Goal: Task Accomplishment & Management: Manage account settings

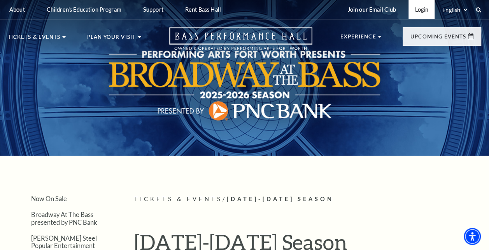
click at [418, 11] on link "Login" at bounding box center [421, 9] width 26 height 19
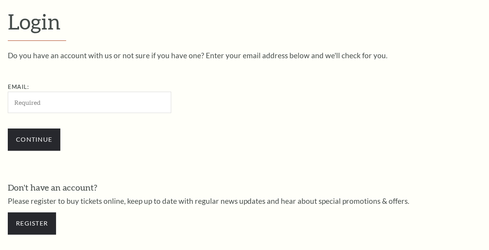
scroll to position [206, 0]
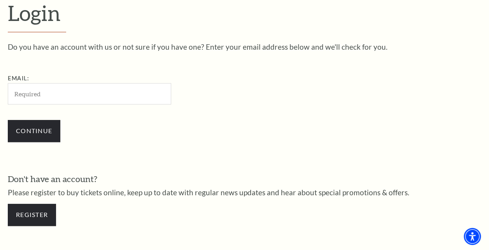
click at [75, 100] on input "Email:" at bounding box center [89, 93] width 163 height 21
type input "jennifer.proctor@hotmail.com"
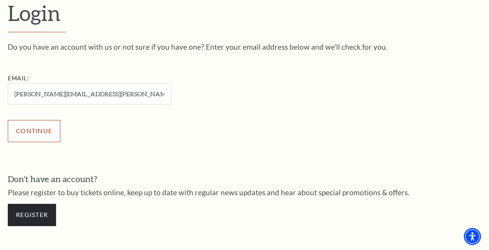
click at [42, 131] on input "Continue" at bounding box center [34, 131] width 52 height 22
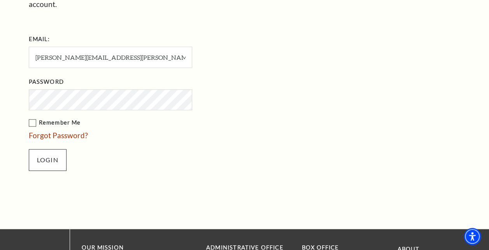
scroll to position [291, 0]
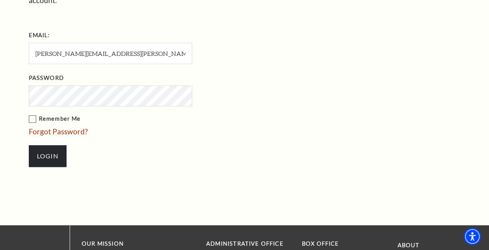
click at [33, 114] on label "Remember Me" at bounding box center [149, 119] width 241 height 10
click at [0, 0] on input "Remember Me" at bounding box center [0, 0] width 0 height 0
click at [52, 146] on input "Login" at bounding box center [48, 156] width 38 height 22
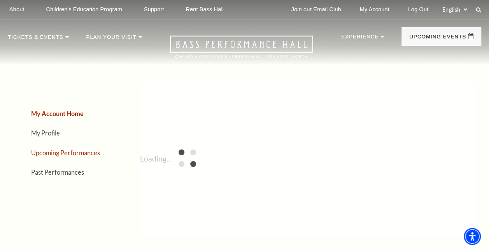
click at [72, 153] on link "Upcoming Performances" at bounding box center [65, 152] width 69 height 7
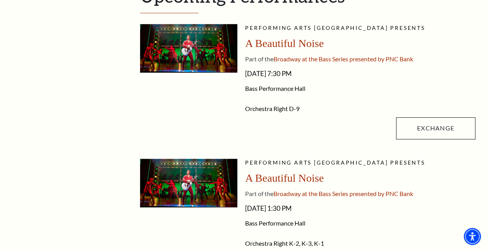
scroll to position [272, 0]
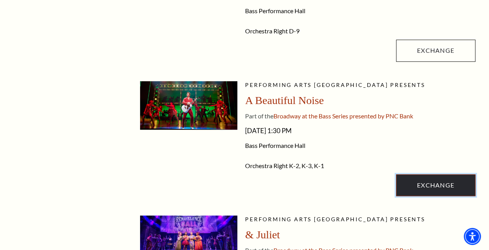
click at [439, 187] on link "Exchange" at bounding box center [435, 186] width 79 height 22
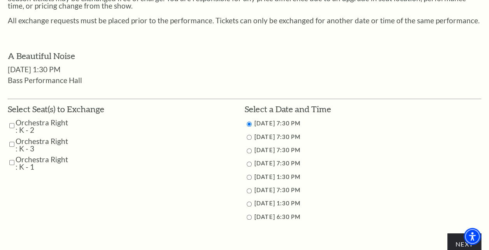
scroll to position [311, 0]
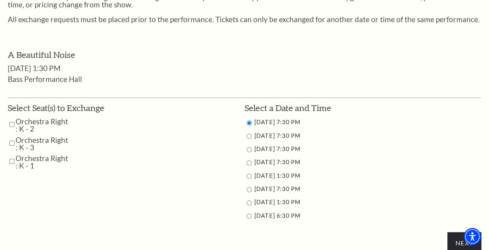
click at [249, 136] on input "10/29/2025 7:30 PM" at bounding box center [249, 136] width 5 height 5
radio input "true"
click at [11, 142] on input "Orchestra Right : K - 3" at bounding box center [11, 143] width 5 height 14
checkbox input "true"
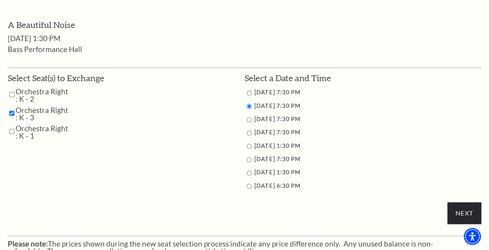
scroll to position [389, 0]
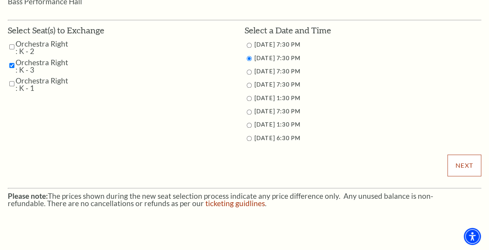
click at [462, 166] on input "Next" at bounding box center [464, 166] width 34 height 22
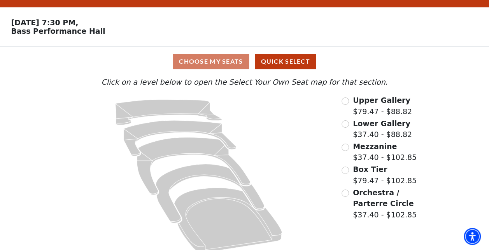
scroll to position [27, 0]
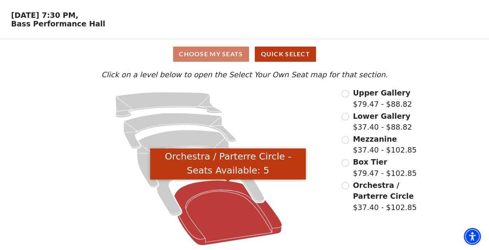
click at [241, 208] on icon "Orchestra / Parterre Circle - Seats Available: 5" at bounding box center [228, 213] width 108 height 65
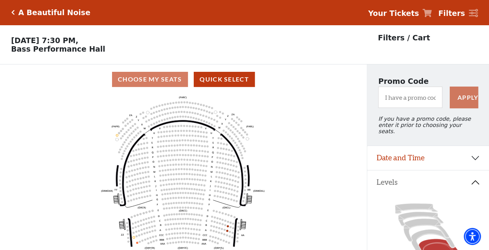
scroll to position [36, 0]
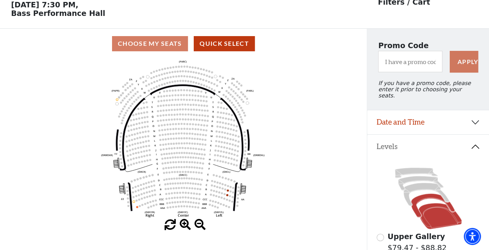
click at [423, 194] on icon at bounding box center [433, 206] width 44 height 24
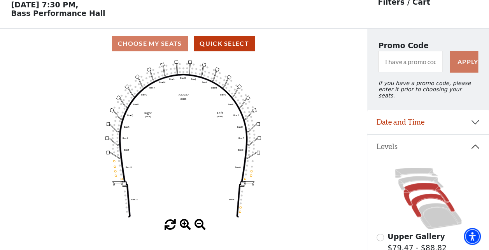
click at [423, 183] on icon at bounding box center [425, 194] width 45 height 23
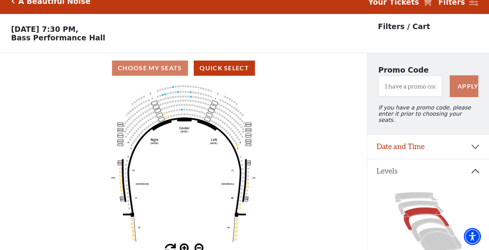
scroll to position [0, 0]
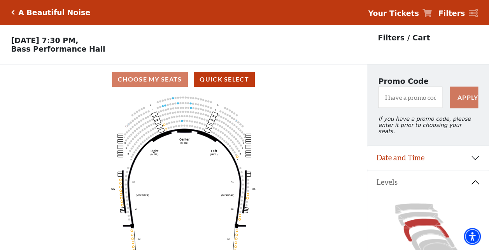
click at [14, 10] on icon "Click here to go back to filters" at bounding box center [12, 12] width 3 height 5
click at [393, 13] on strong "Your Tickets" at bounding box center [393, 13] width 51 height 9
click at [17, 12] on div "A Beautiful Noise" at bounding box center [53, 12] width 76 height 9
click at [15, 12] on div "A Beautiful Noise" at bounding box center [53, 12] width 76 height 9
click at [11, 11] on icon "Click here to go back to filters" at bounding box center [12, 12] width 3 height 5
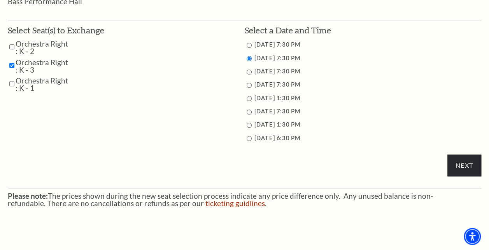
click at [249, 45] on input "10/28/2025 7:30 PM" at bounding box center [249, 45] width 5 height 5
radio input "true"
click at [467, 166] on input "Next" at bounding box center [464, 166] width 34 height 22
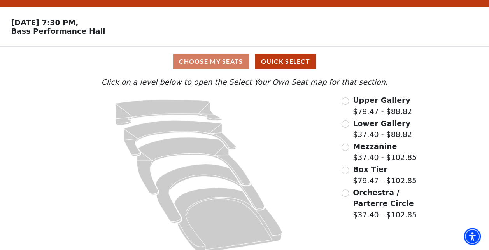
scroll to position [27, 0]
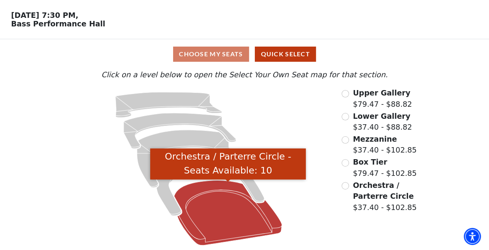
click at [200, 224] on icon "Orchestra / Parterre Circle - Seats Available: 10" at bounding box center [228, 213] width 108 height 65
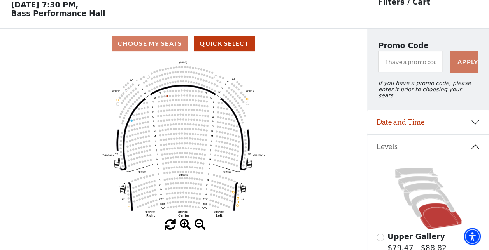
scroll to position [75, 0]
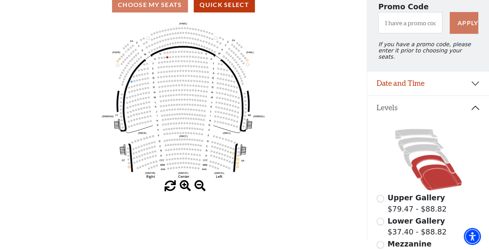
click at [425, 156] on icon at bounding box center [433, 167] width 44 height 24
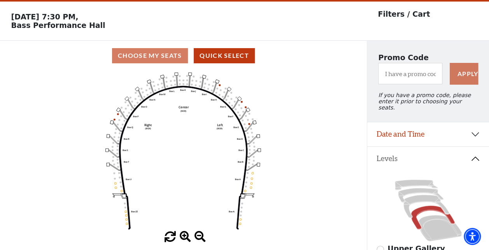
scroll to position [36, 0]
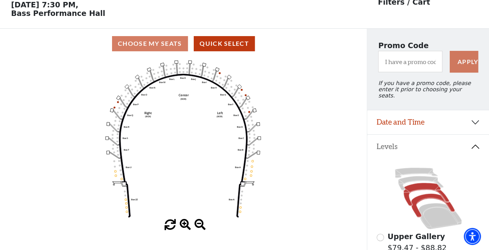
click at [412, 185] on icon at bounding box center [425, 194] width 45 height 23
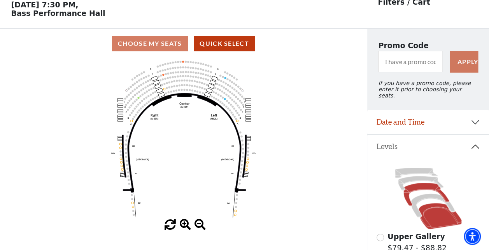
click at [432, 212] on icon at bounding box center [439, 216] width 43 height 26
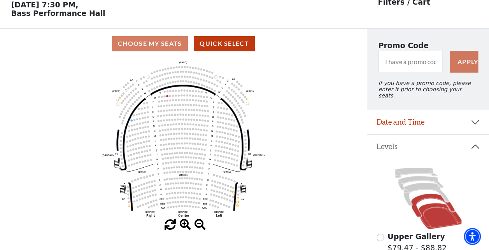
click at [421, 195] on icon at bounding box center [433, 206] width 44 height 24
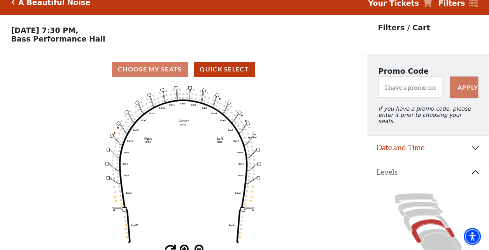
scroll to position [0, 0]
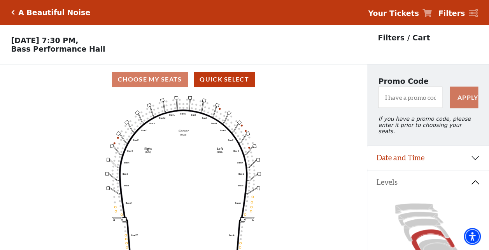
click at [13, 12] on icon "Click here to go back to filters" at bounding box center [12, 12] width 3 height 5
click at [11, 14] on icon "Click here to go back to filters" at bounding box center [12, 12] width 3 height 5
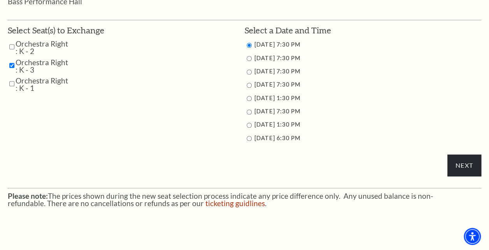
click at [249, 74] on input "10/30/2025 7:30 PM" at bounding box center [249, 72] width 5 height 5
radio input "true"
click at [473, 166] on input "Next" at bounding box center [464, 166] width 34 height 22
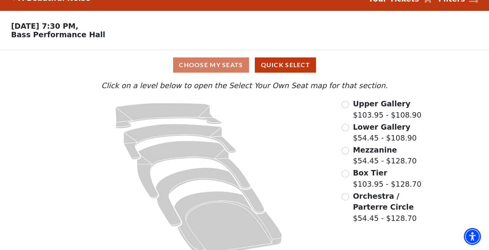
scroll to position [27, 0]
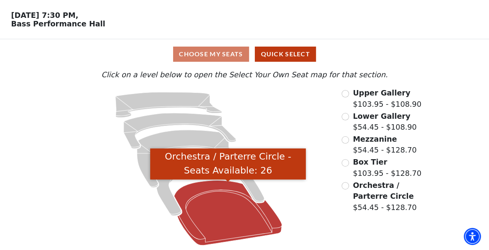
click at [233, 208] on icon "Orchestra / Parterre Circle - Seats Available: 26" at bounding box center [228, 213] width 108 height 65
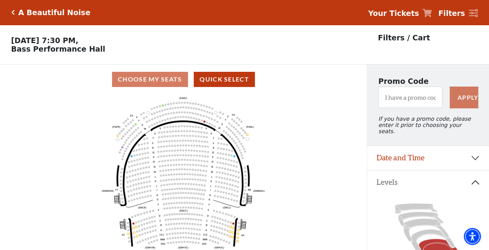
scroll to position [36, 0]
